Goal: Information Seeking & Learning: Learn about a topic

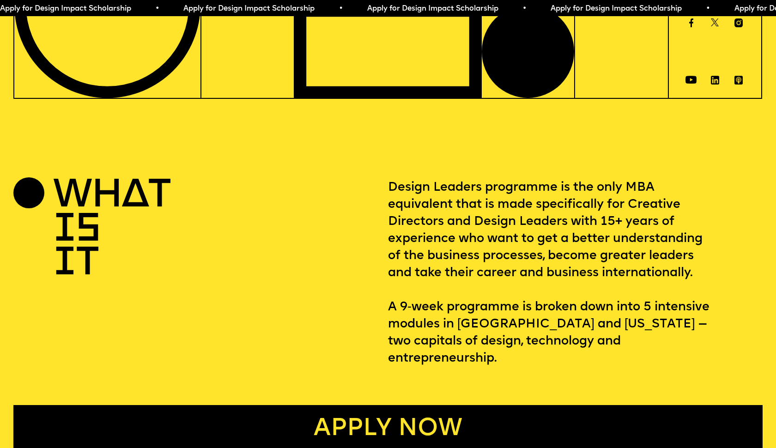
scroll to position [291, 0]
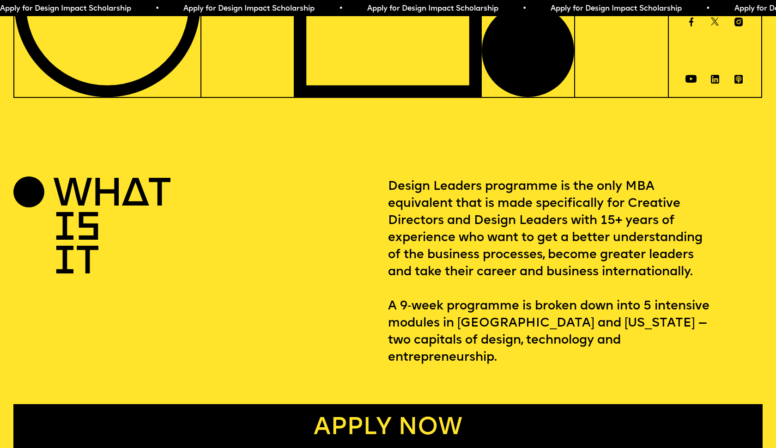
drag, startPoint x: 488, startPoint y: 212, endPoint x: 493, endPoint y: 220, distance: 9.7
click at [493, 220] on p "Design Leaders programme is the only MBA equivalent that is made specifically f…" at bounding box center [575, 272] width 374 height 187
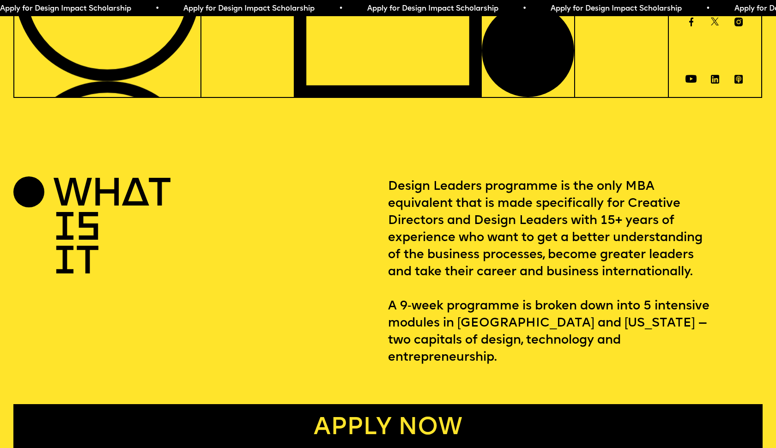
click at [493, 218] on p "Design Leaders programme is the only MBA equivalent that is made specifically f…" at bounding box center [575, 272] width 374 height 187
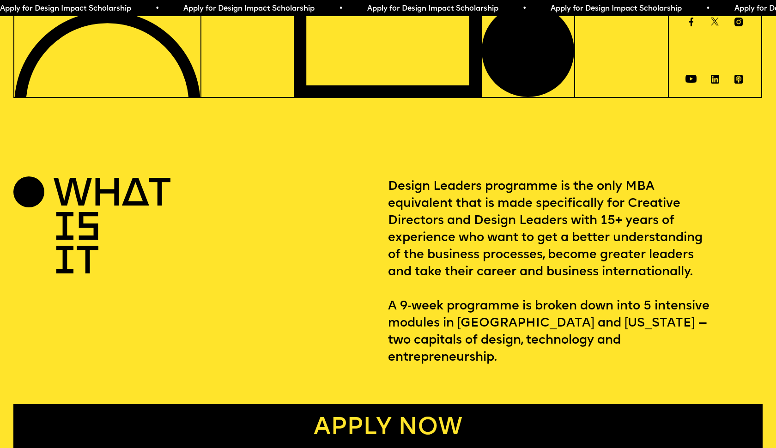
click at [493, 218] on p "Design Leaders programme is the only MBA equivalent that is made specifically f…" at bounding box center [575, 272] width 374 height 187
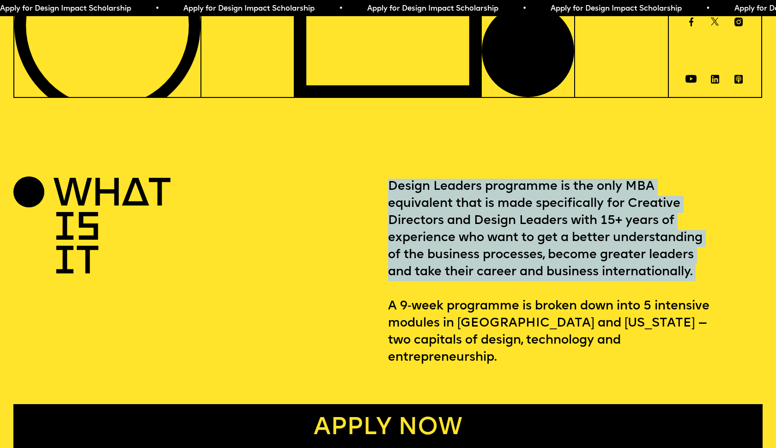
click at [493, 218] on p "Design Leaders programme is the only MBA equivalent that is made specifically f…" at bounding box center [575, 272] width 374 height 187
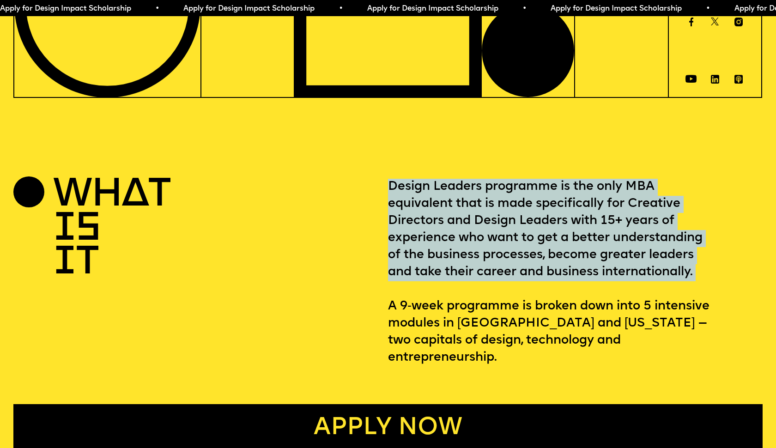
click at [493, 218] on p "Design Leaders programme is the only MBA equivalent that is made specifically f…" at bounding box center [575, 272] width 374 height 187
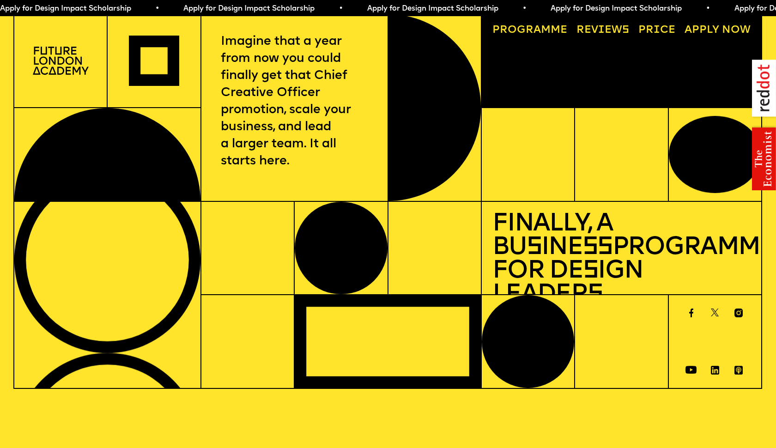
scroll to position [0, 0]
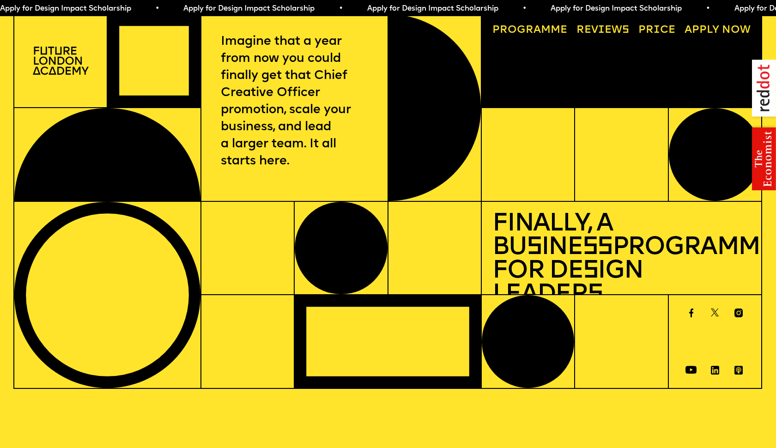
click at [169, 62] on div at bounding box center [154, 60] width 92 height 93
click at [298, 68] on p "Imagine that a year from now you could finally get that Chief Creative Officer …" at bounding box center [294, 102] width 147 height 137
click at [97, 34] on div at bounding box center [60, 61] width 93 height 94
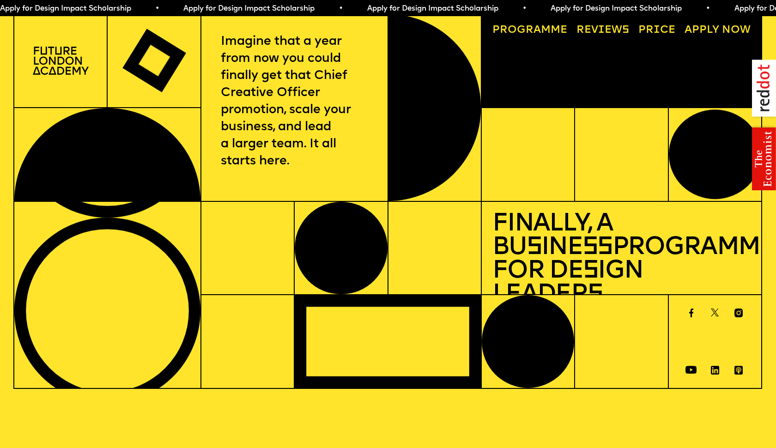
click at [536, 30] on span "a" at bounding box center [536, 30] width 7 height 11
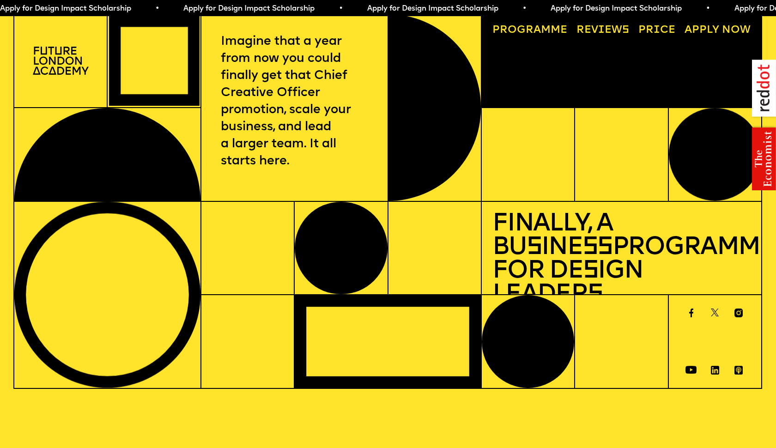
click at [520, 26] on link "Progr a mme" at bounding box center [529, 30] width 85 height 21
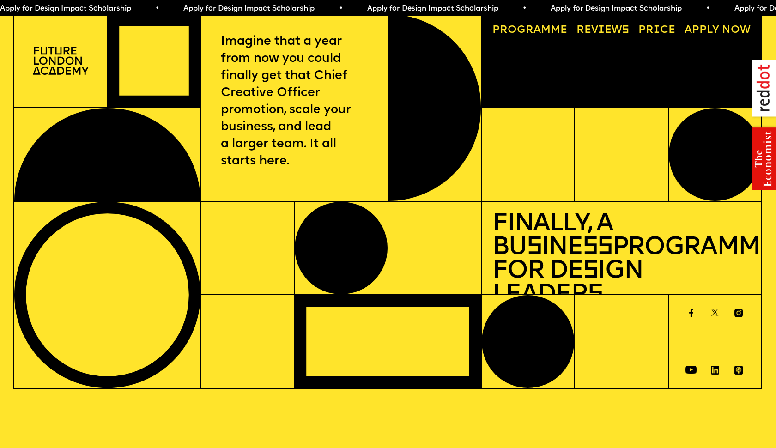
click at [72, 57] on img at bounding box center [61, 61] width 56 height 28
click at [71, 57] on img at bounding box center [61, 61] width 56 height 28
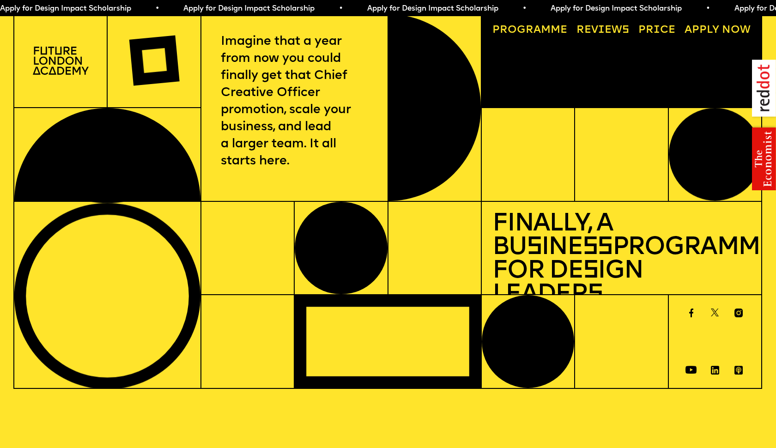
click at [615, 31] on link "Reviews" at bounding box center [602, 30] width 63 height 21
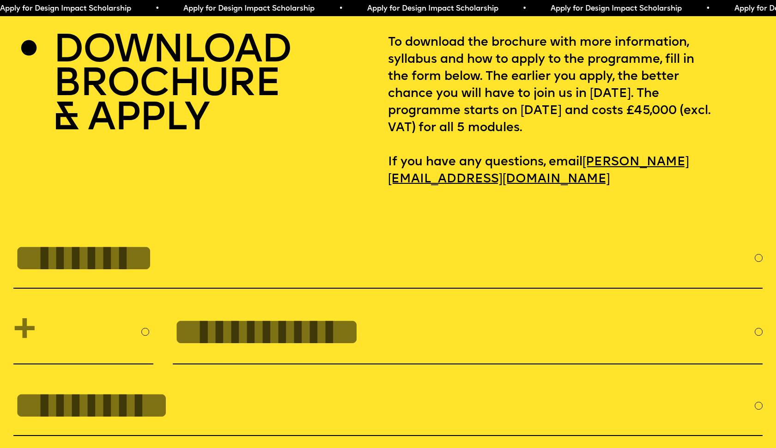
scroll to position [4022, 0]
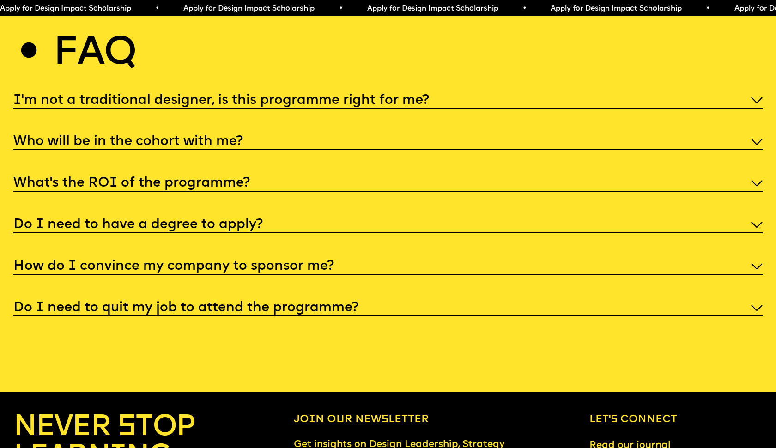
click at [350, 303] on h5 "Do I need to quit my job to attend the programme?" at bounding box center [185, 307] width 345 height 9
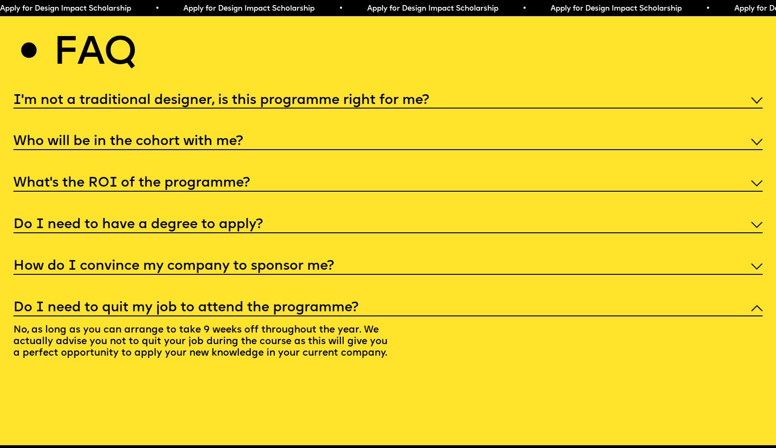
click at [343, 255] on div "I'm not a traditional designer, is this programme right for me? Though the prog…" at bounding box center [387, 229] width 749 height 279
click at [333, 250] on div "I'm not a traditional designer, is this programme right for me? Though the prog…" at bounding box center [387, 229] width 749 height 279
click at [328, 256] on div "How do I convince my company to sponsor me?" at bounding box center [387, 265] width 749 height 18
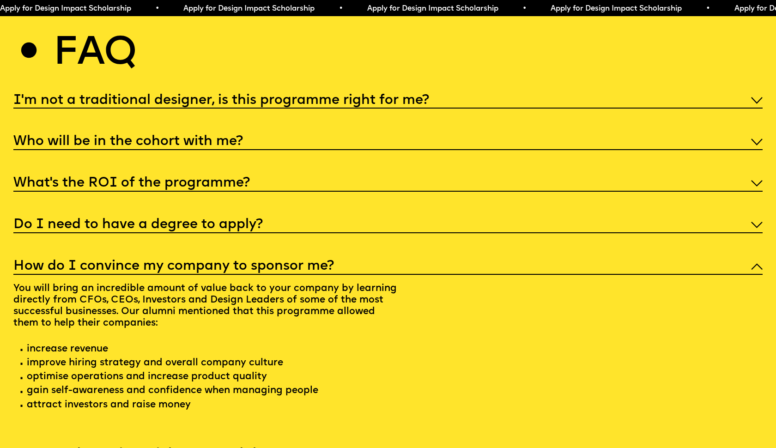
click at [331, 215] on div "Do I need to have a degree to apply?" at bounding box center [387, 224] width 749 height 18
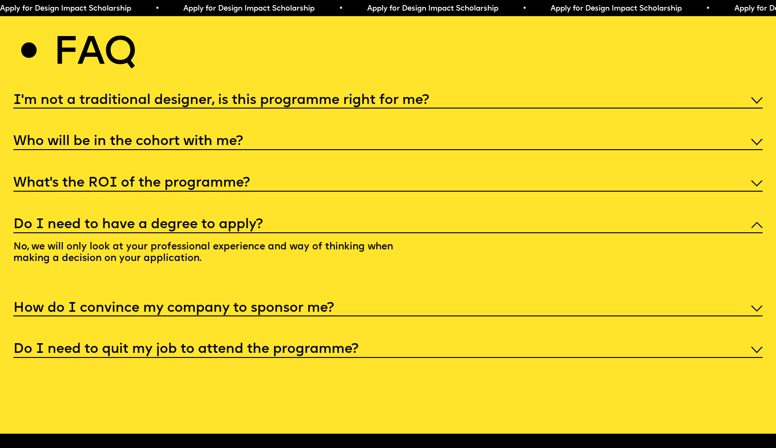
click at [307, 174] on div "What’s the ROI of the programme?" at bounding box center [387, 183] width 749 height 18
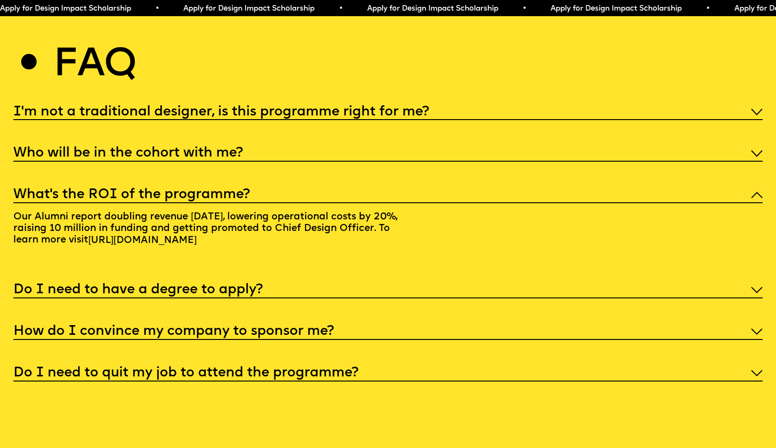
scroll to position [4011, 0]
click at [300, 139] on div "I'm not a traditional designer, is this programme right for me? Though the prog…" at bounding box center [387, 241] width 749 height 279
click at [300, 144] on div "Who will be in the cohort with me?" at bounding box center [387, 153] width 749 height 18
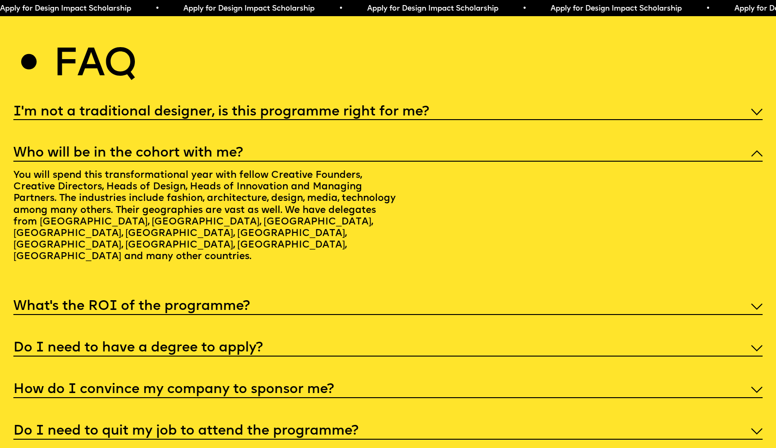
click at [300, 144] on div "Who will be in the cohort with me?" at bounding box center [387, 153] width 749 height 18
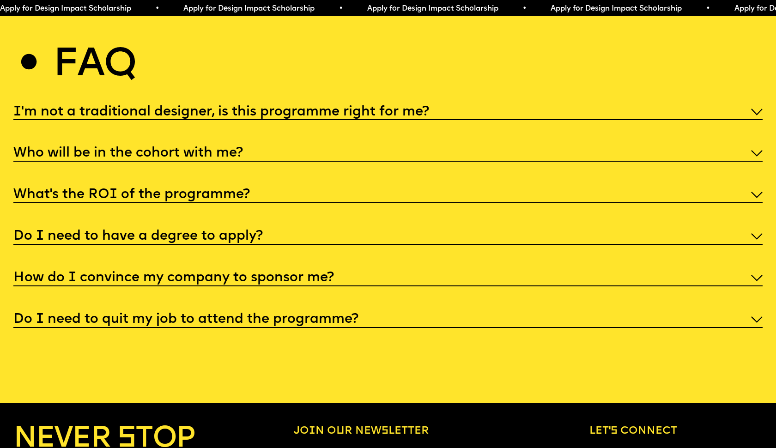
click at [300, 144] on div "Who will be in the cohort with me?" at bounding box center [387, 153] width 749 height 18
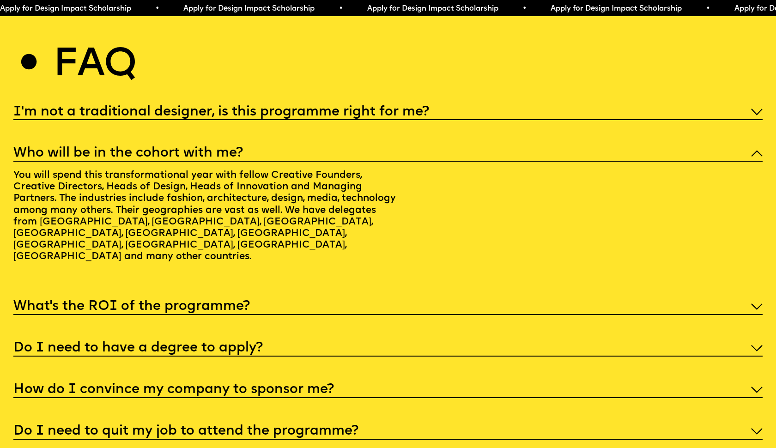
click at [293, 108] on h5 "I'm not a traditional designer, is this programme right for me?" at bounding box center [221, 112] width 416 height 9
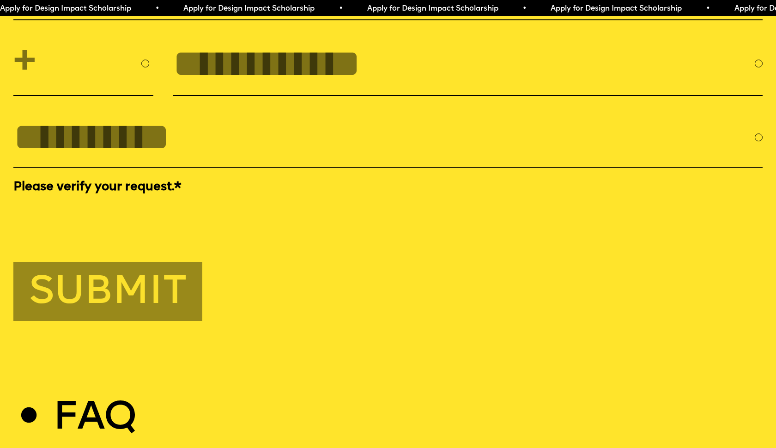
scroll to position [3656, 0]
